Goal: Navigation & Orientation: Find specific page/section

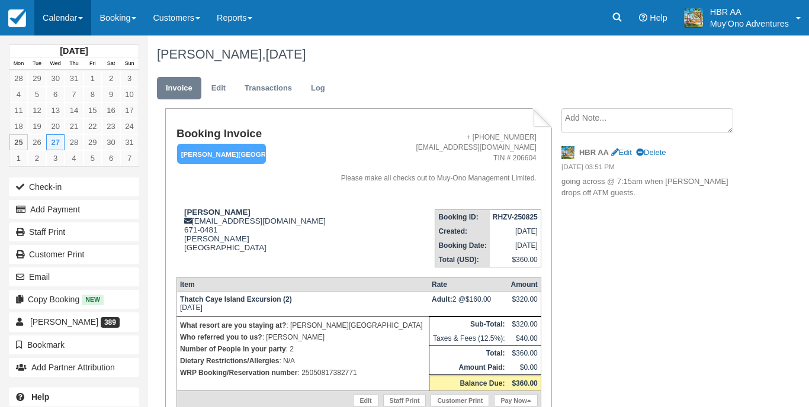
click at [78, 17] on link "Calendar" at bounding box center [62, 18] width 57 height 36
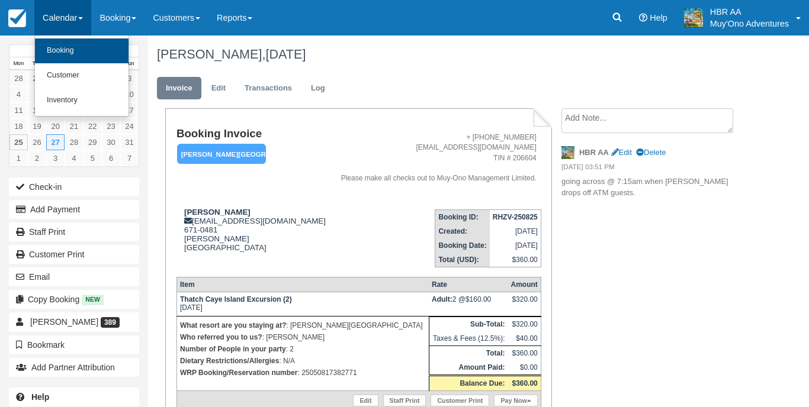
click at [67, 51] on link "Booking" at bounding box center [82, 50] width 94 height 25
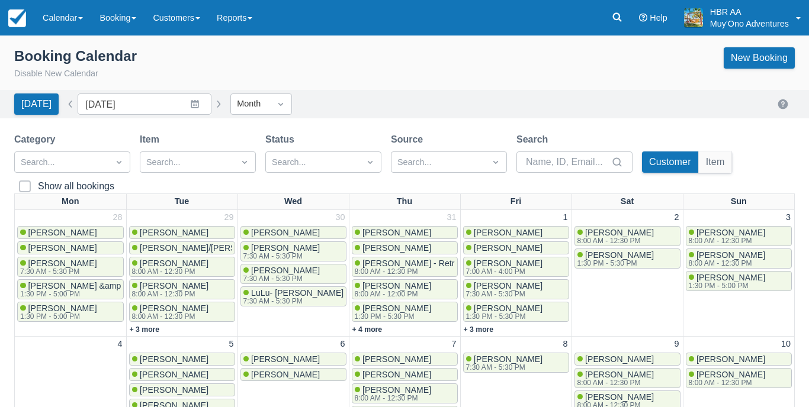
click at [423, 90] on div "Today Date August 2025 Navigate forward to interact with the calendar and selec…" at bounding box center [404, 104] width 809 height 28
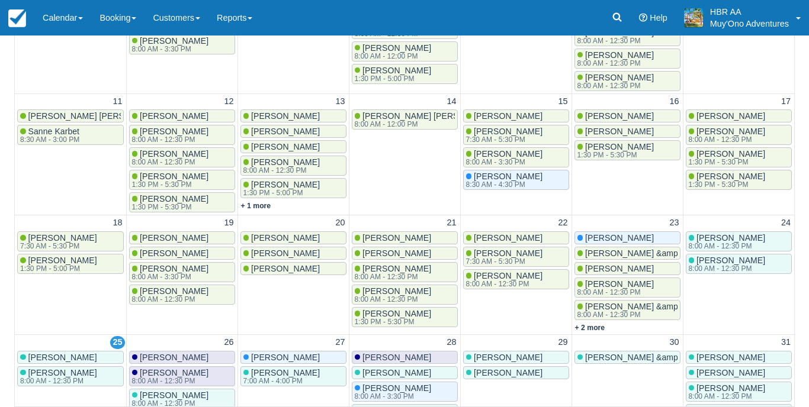
scroll to position [364, 0]
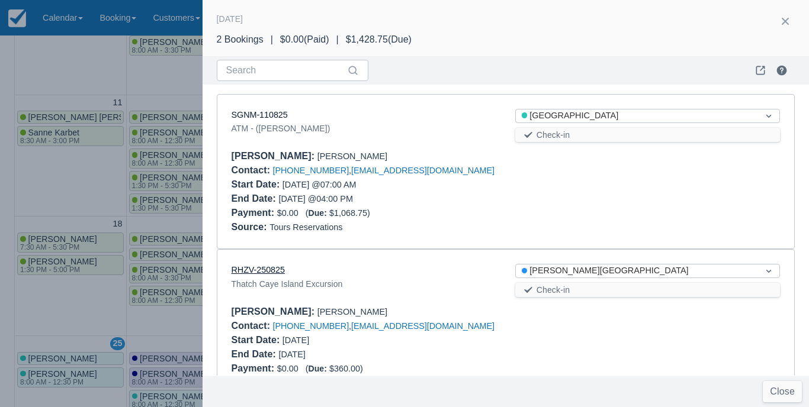
click at [252, 272] on link "RHZV-250825" at bounding box center [258, 269] width 53 height 9
click at [266, 115] on link "SGNM-110825" at bounding box center [260, 114] width 56 height 9
click at [174, 72] on div at bounding box center [404, 203] width 809 height 407
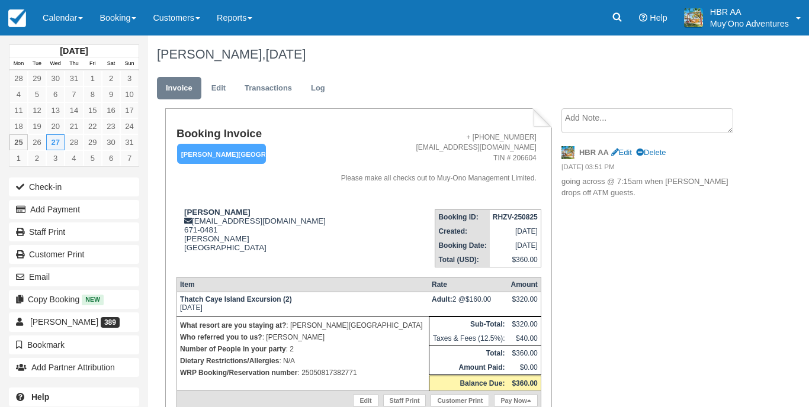
click at [384, 147] on address "+ [PHONE_NUMBER] [EMAIL_ADDRESS][DOMAIN_NAME] TIN # 206604 Please make all chec…" at bounding box center [435, 158] width 201 height 51
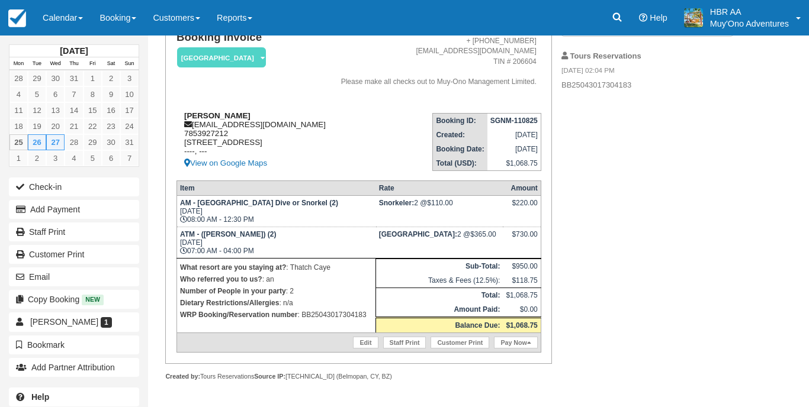
scroll to position [115, 0]
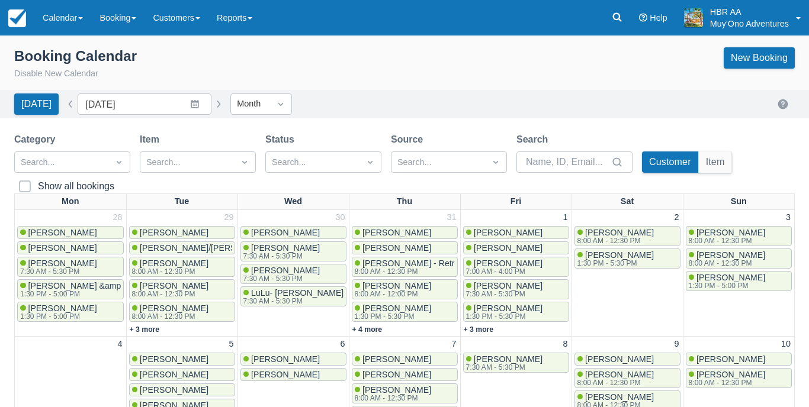
click at [431, 89] on div "Booking Calendar Disable New Calendar New Booking" at bounding box center [404, 66] width 809 height 47
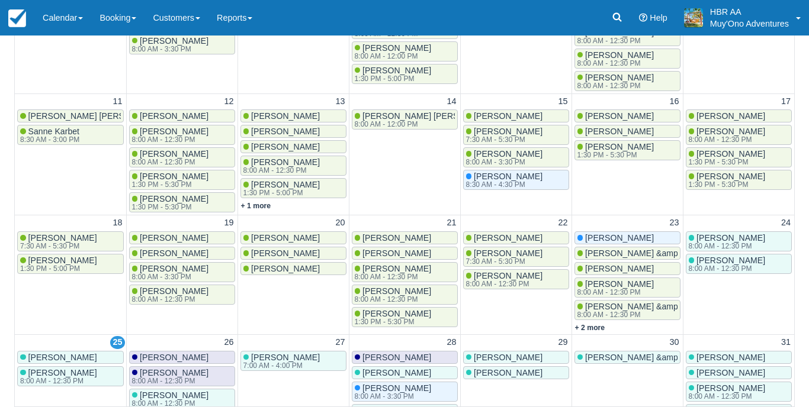
scroll to position [364, 0]
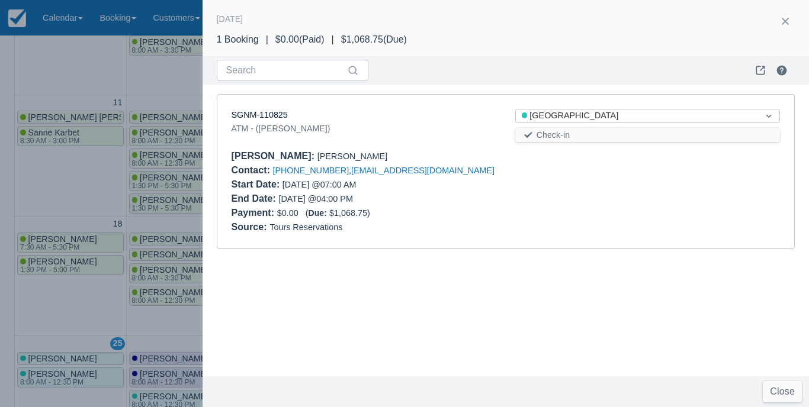
click at [269, 345] on div at bounding box center [404, 203] width 809 height 407
click at [189, 323] on div at bounding box center [404, 203] width 809 height 407
